Goal: Navigation & Orientation: Find specific page/section

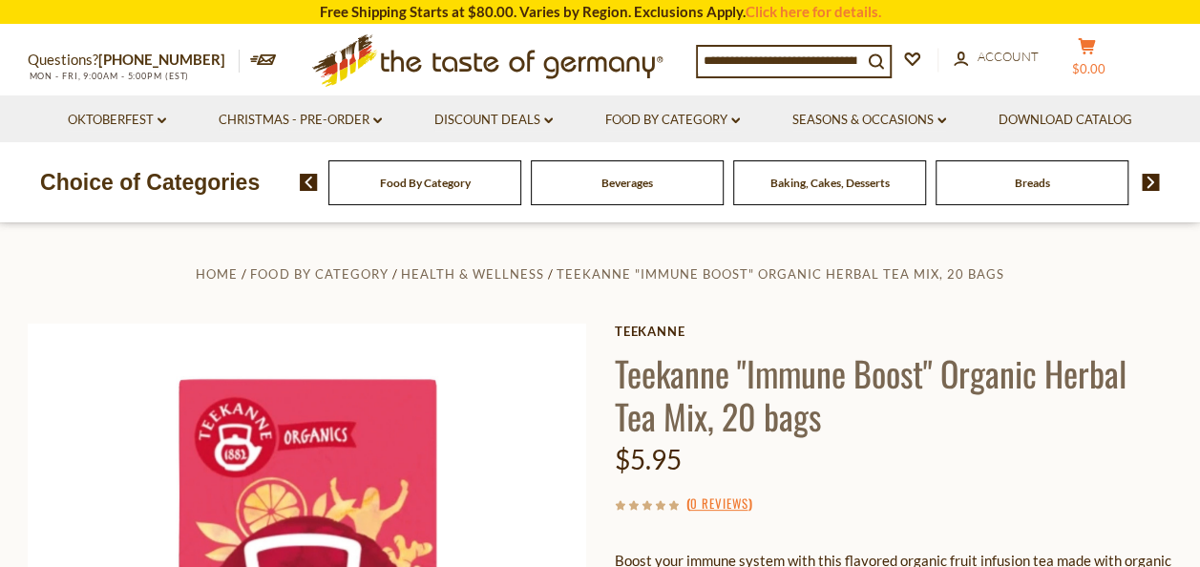
click at [1099, 61] on span "$0.00" at bounding box center [1088, 68] width 33 height 15
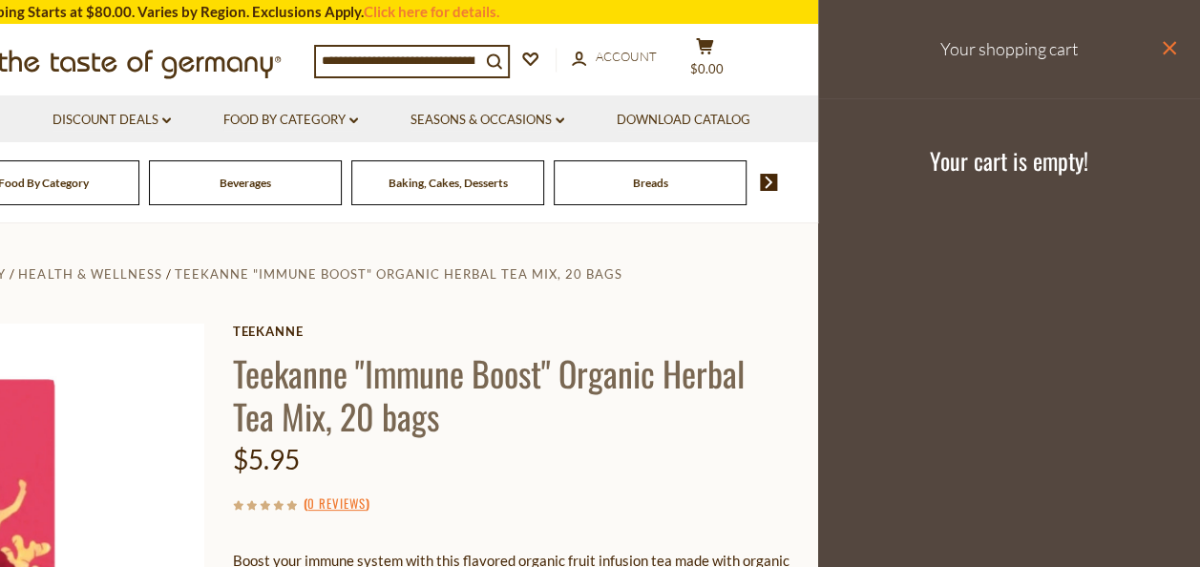
click at [1163, 44] on icon at bounding box center [1168, 47] width 13 height 13
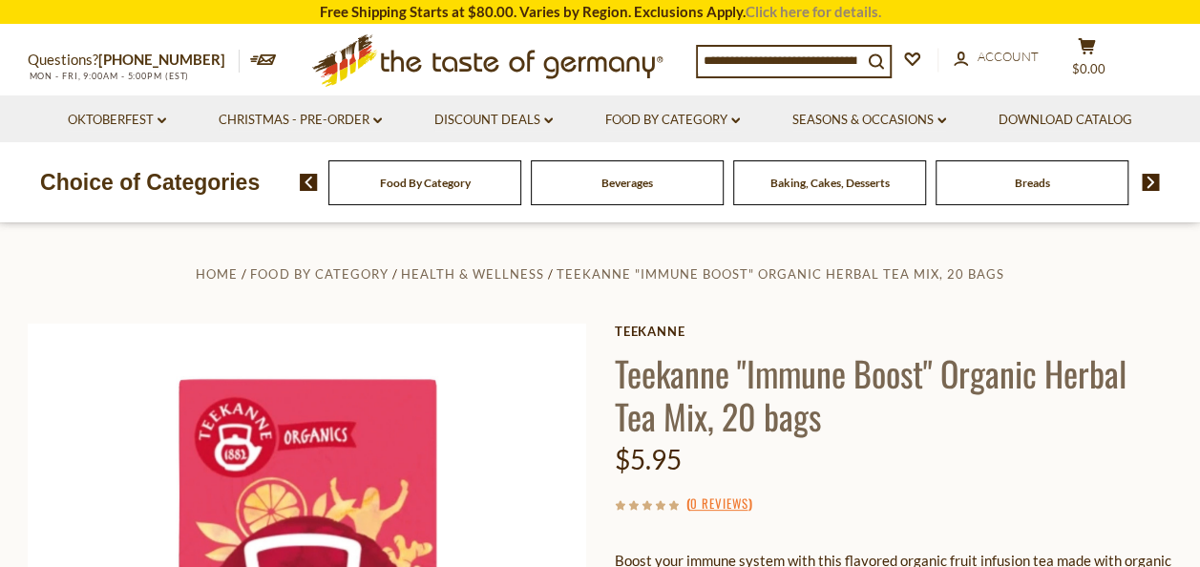
click at [844, 13] on link "Click here for details." at bounding box center [813, 11] width 136 height 17
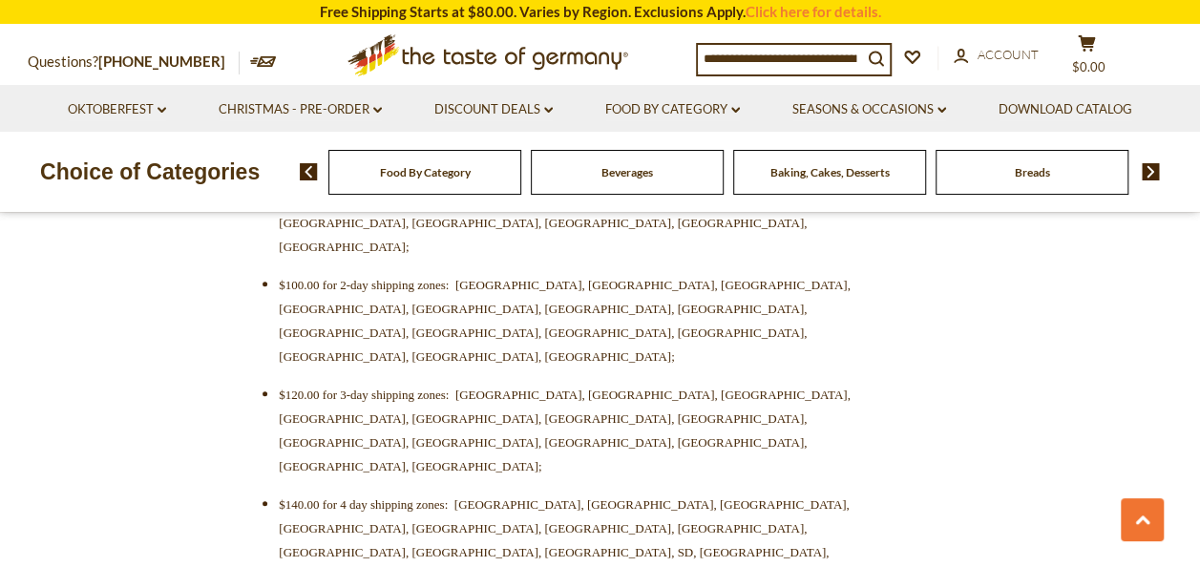
scroll to position [859, 0]
